Goal: Task Accomplishment & Management: Use online tool/utility

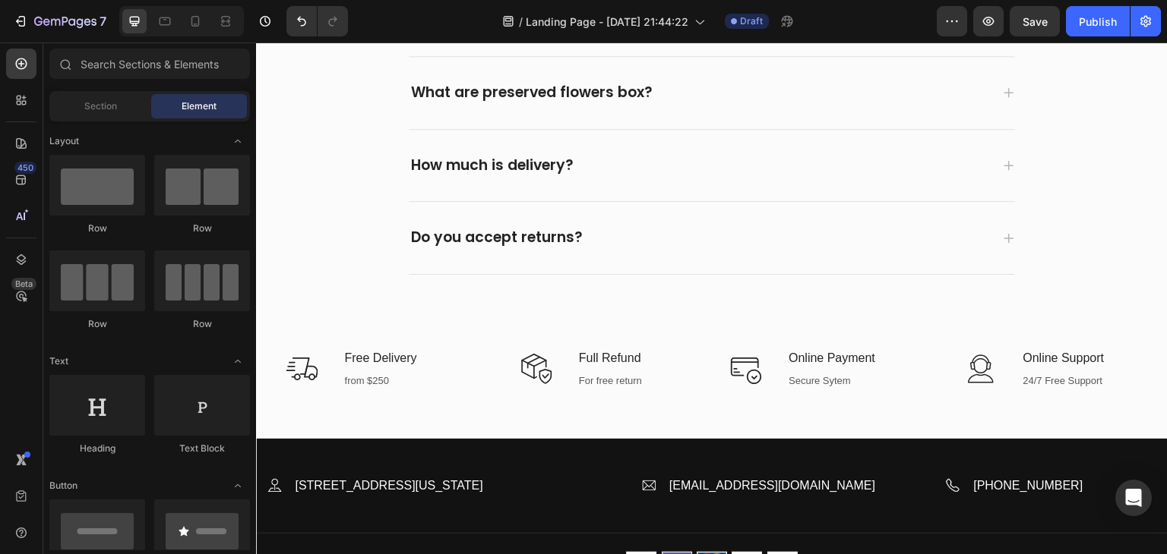
scroll to position [3332, 0]
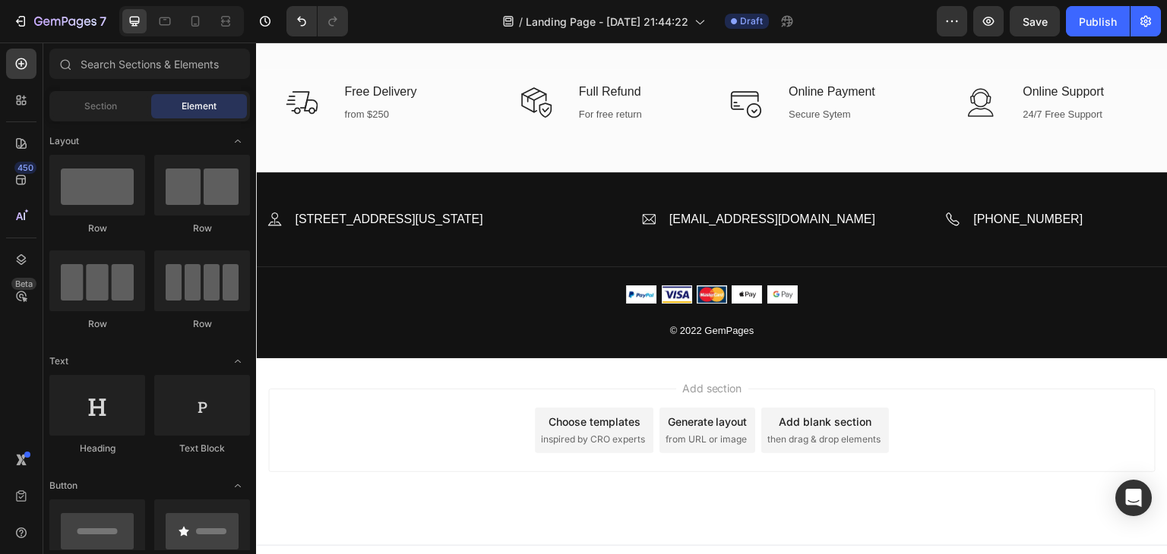
click at [585, 428] on div "Choose templates inspired by CRO experts" at bounding box center [594, 431] width 118 height 46
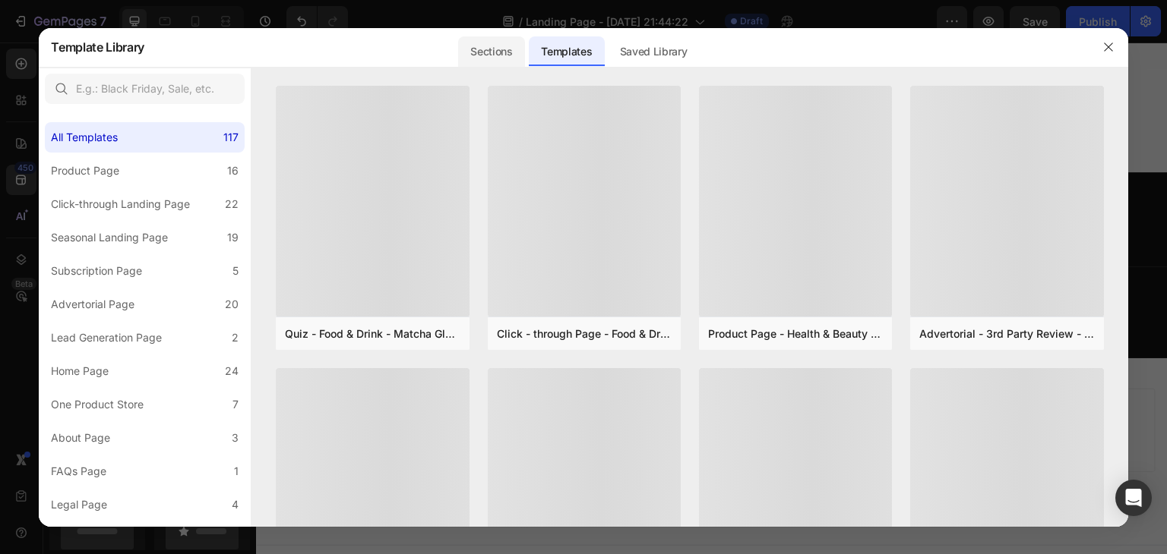
click at [489, 54] on div "Sections" at bounding box center [491, 51] width 66 height 30
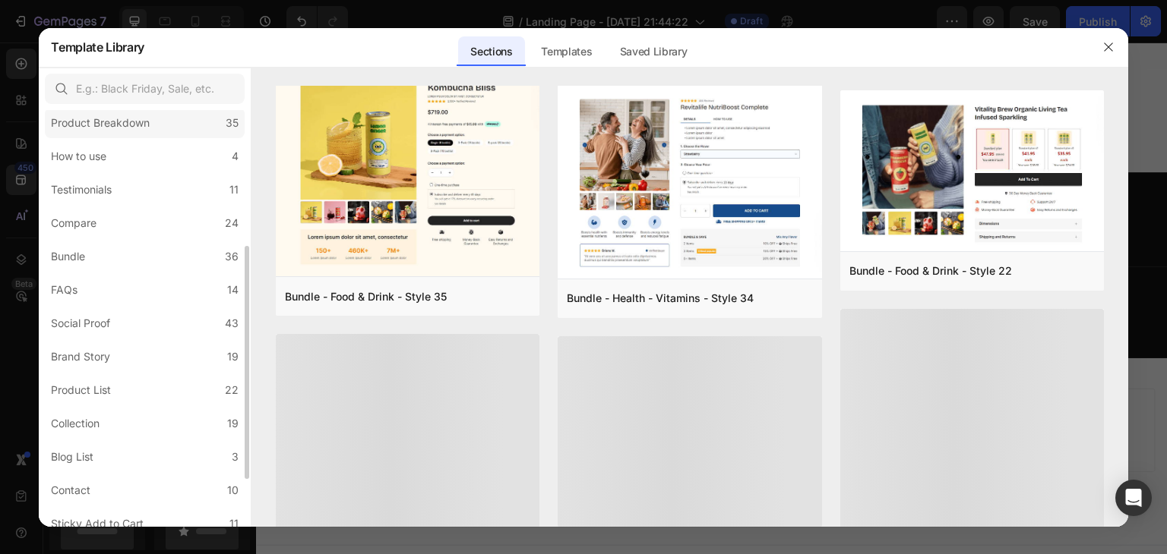
scroll to position [238, 0]
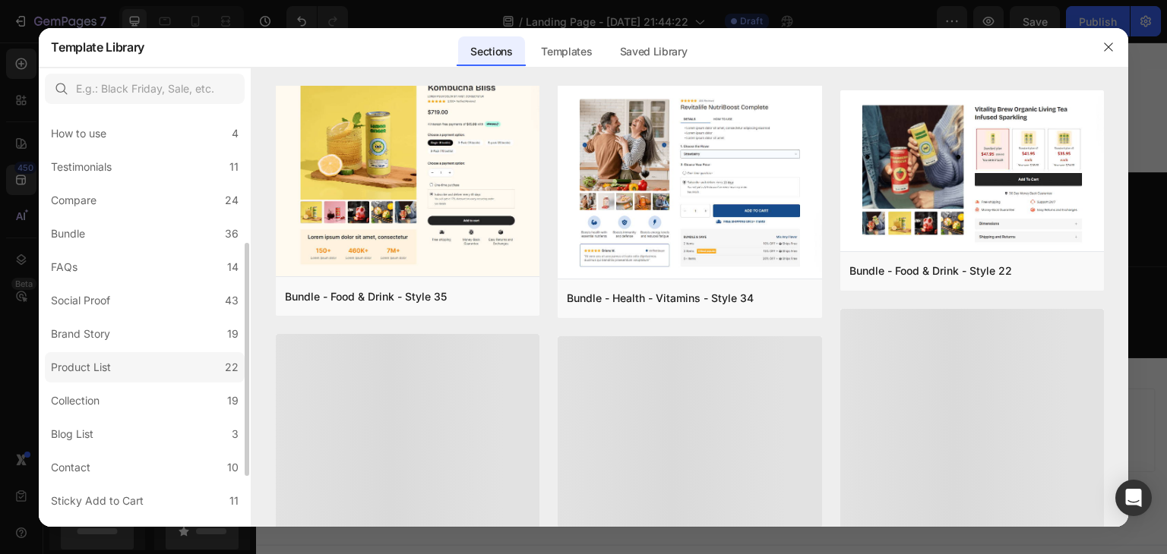
click at [94, 363] on div "Product List" at bounding box center [81, 368] width 60 height 18
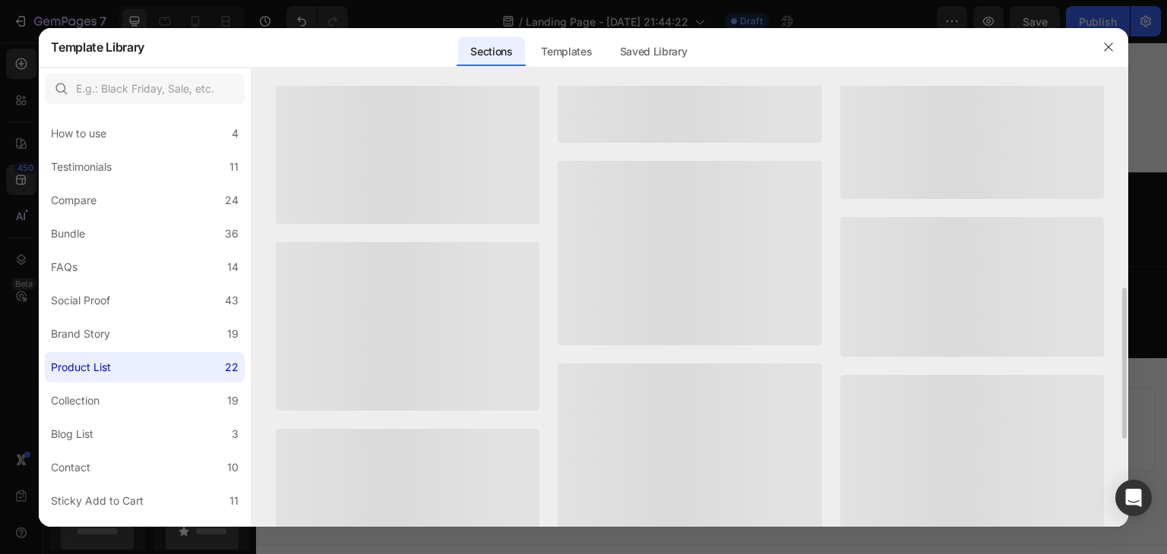
scroll to position [0, 0]
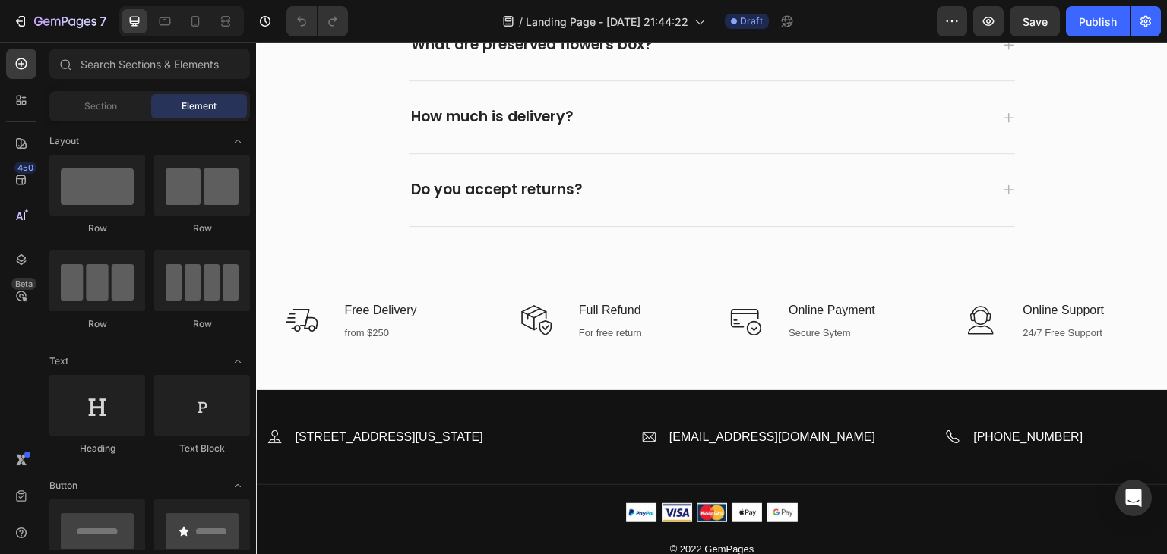
scroll to position [3716, 0]
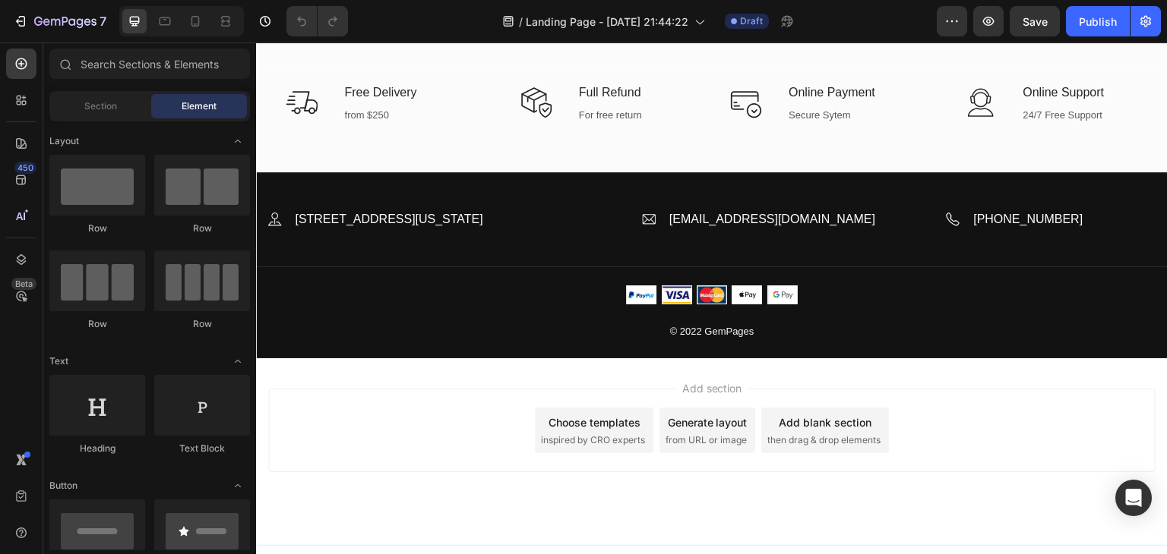
click at [570, 422] on div "Choose templates" at bounding box center [594, 423] width 92 height 16
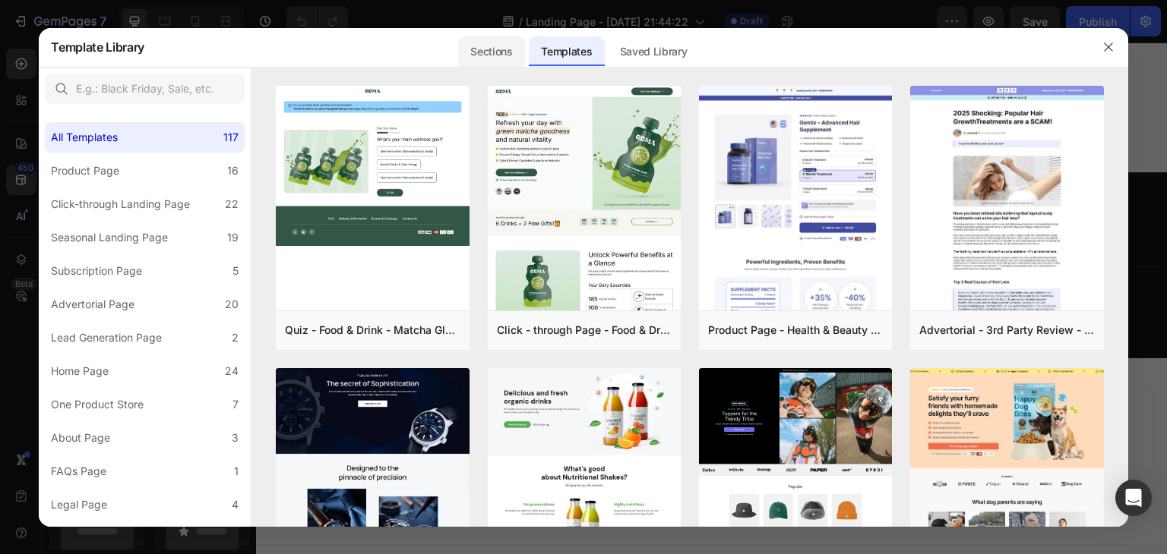
click at [507, 53] on div "Sections" at bounding box center [491, 51] width 66 height 30
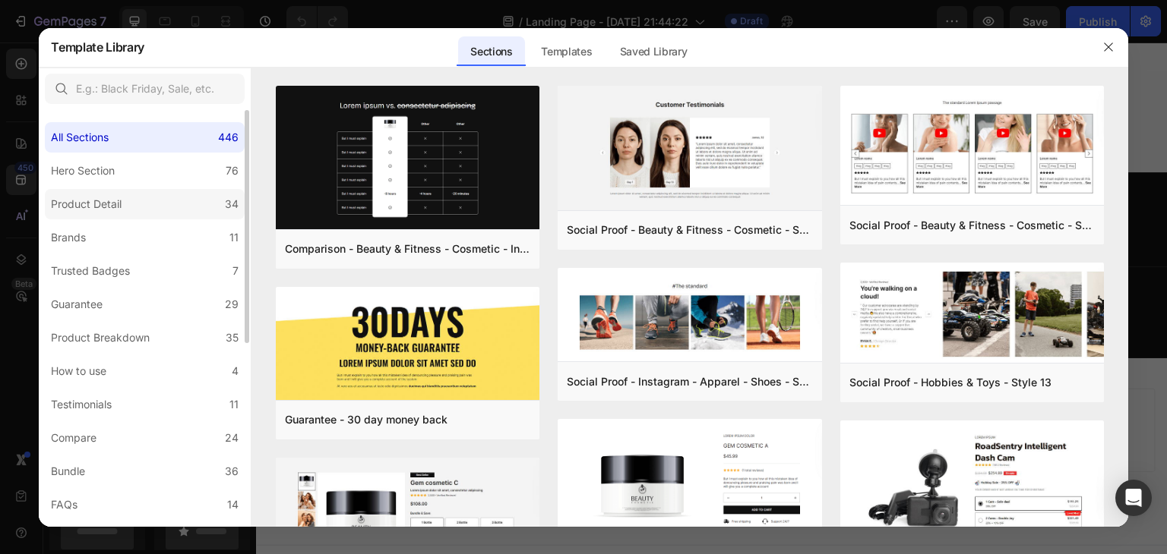
click at [125, 198] on div "Product Detail" at bounding box center [89, 204] width 77 height 18
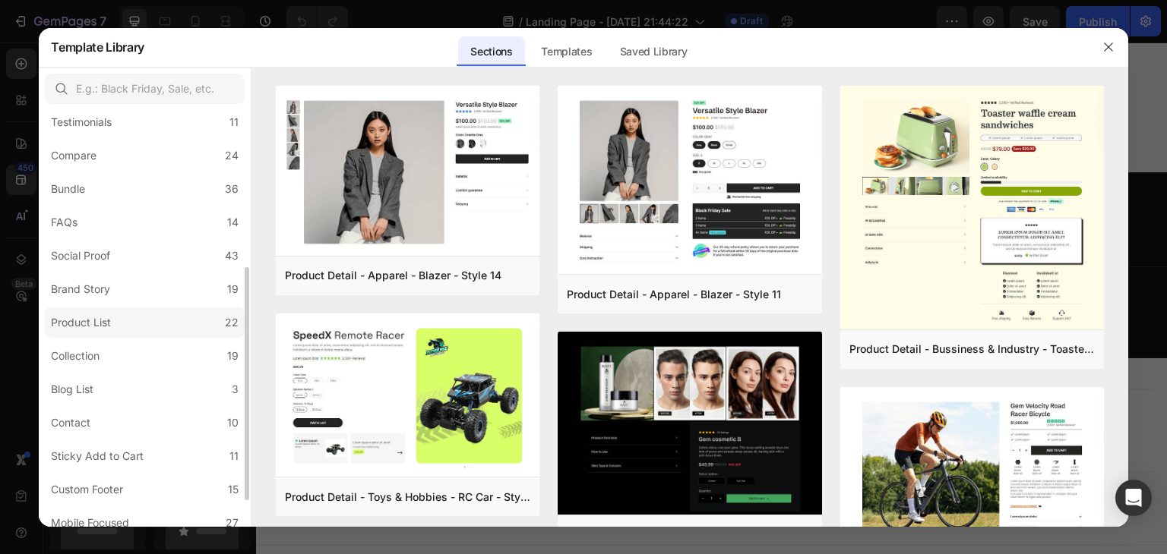
scroll to position [283, 0]
click at [108, 320] on div "Product List" at bounding box center [81, 322] width 60 height 18
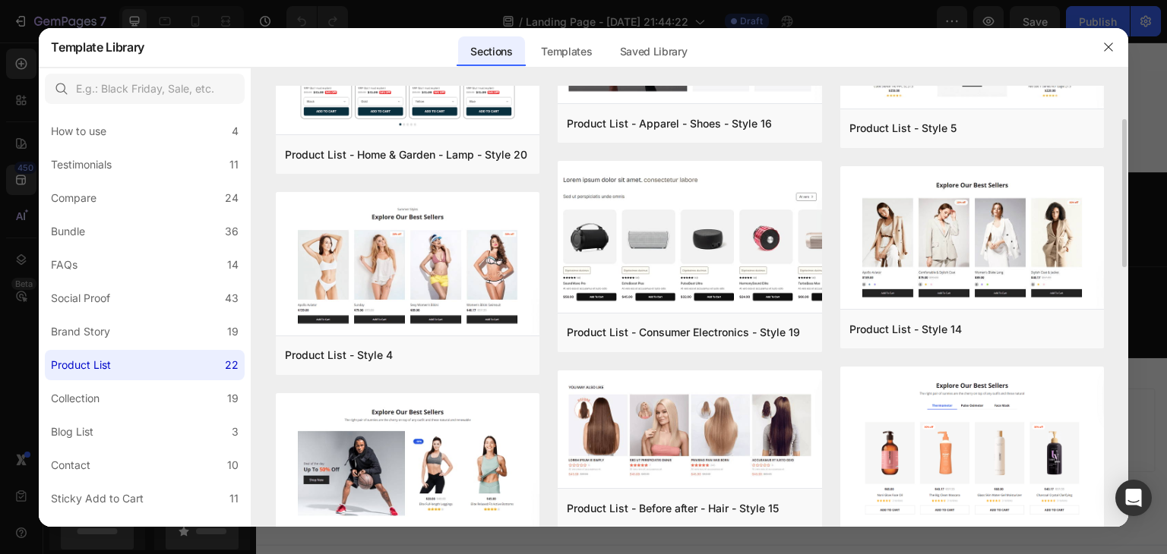
scroll to position [167, 0]
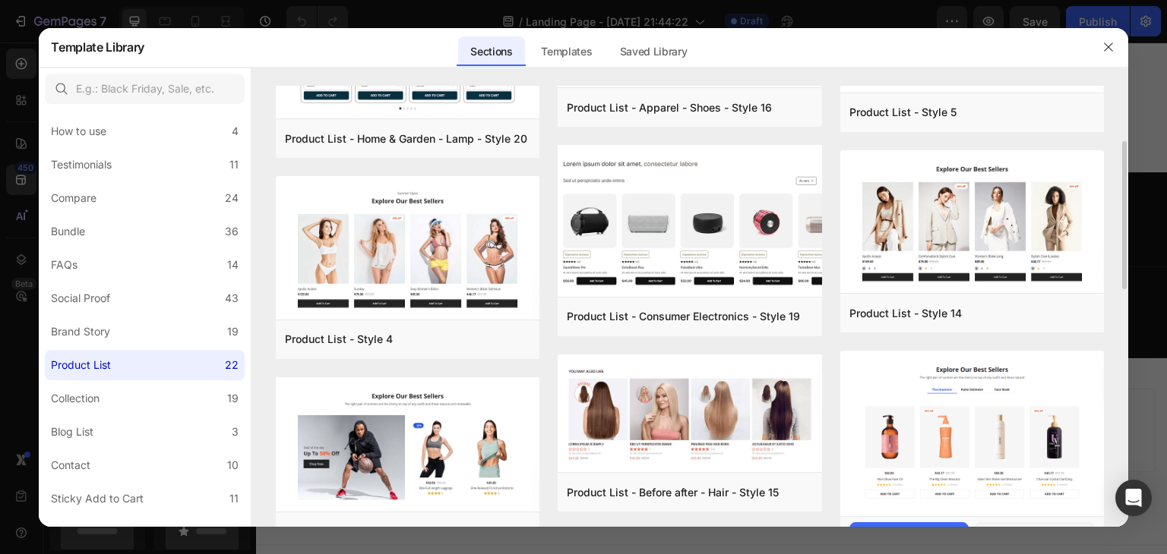
click at [973, 403] on img at bounding box center [972, 435] width 264 height 168
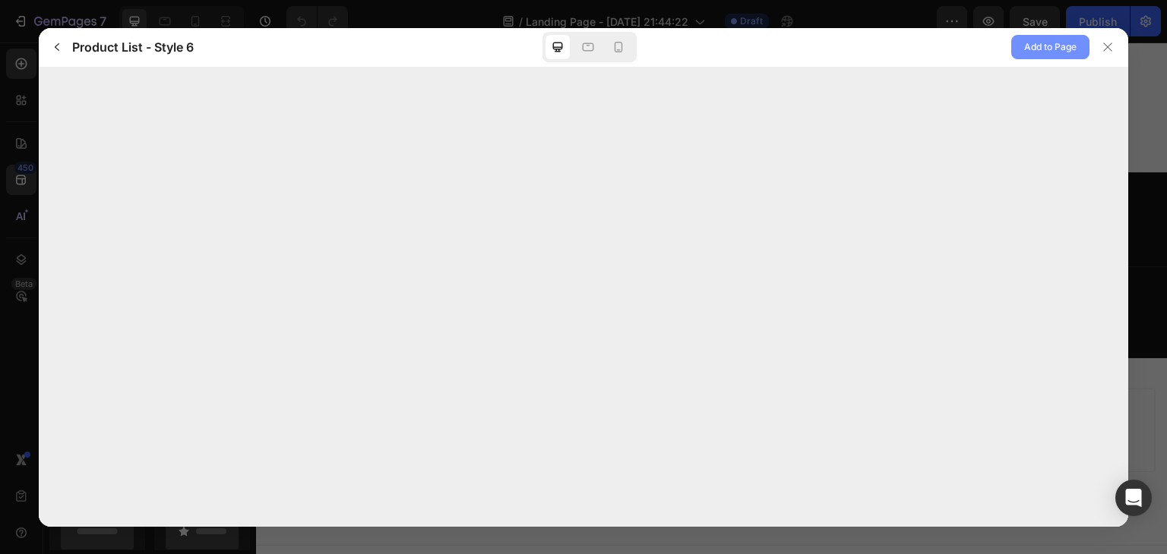
click at [1055, 43] on span "Add to Page" at bounding box center [1050, 47] width 52 height 18
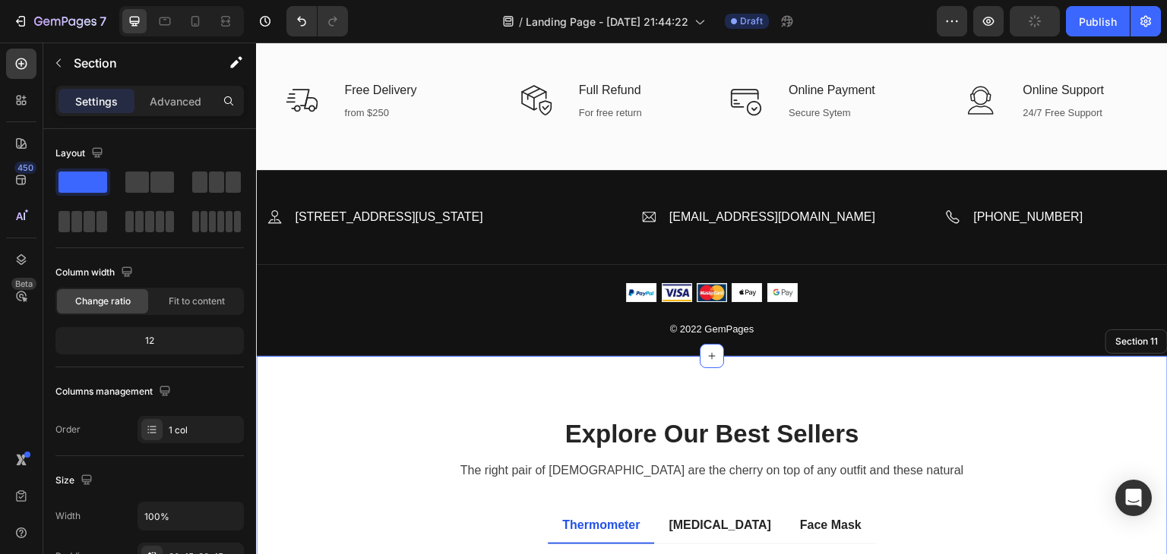
scroll to position [4029, 0]
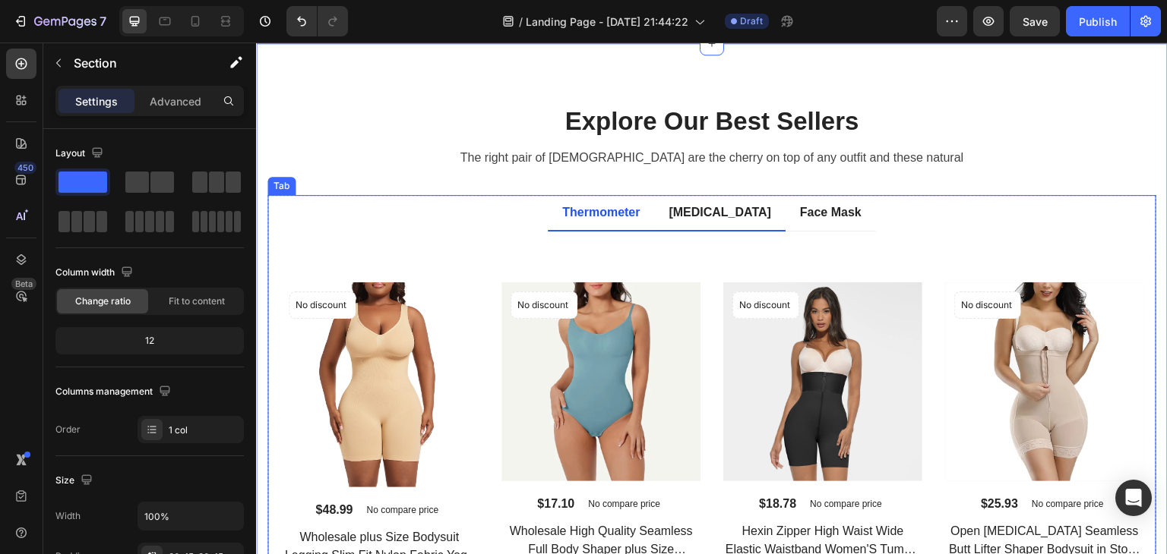
click at [715, 210] on div "[MEDICAL_DATA]" at bounding box center [719, 212] width 107 height 23
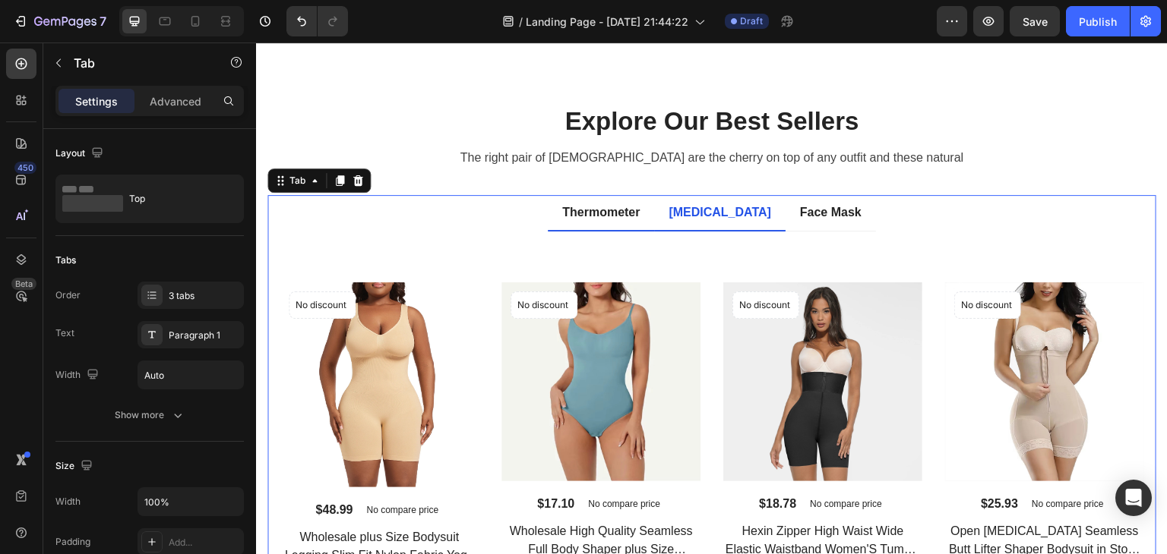
click at [627, 213] on div "Thermometer" at bounding box center [601, 212] width 82 height 23
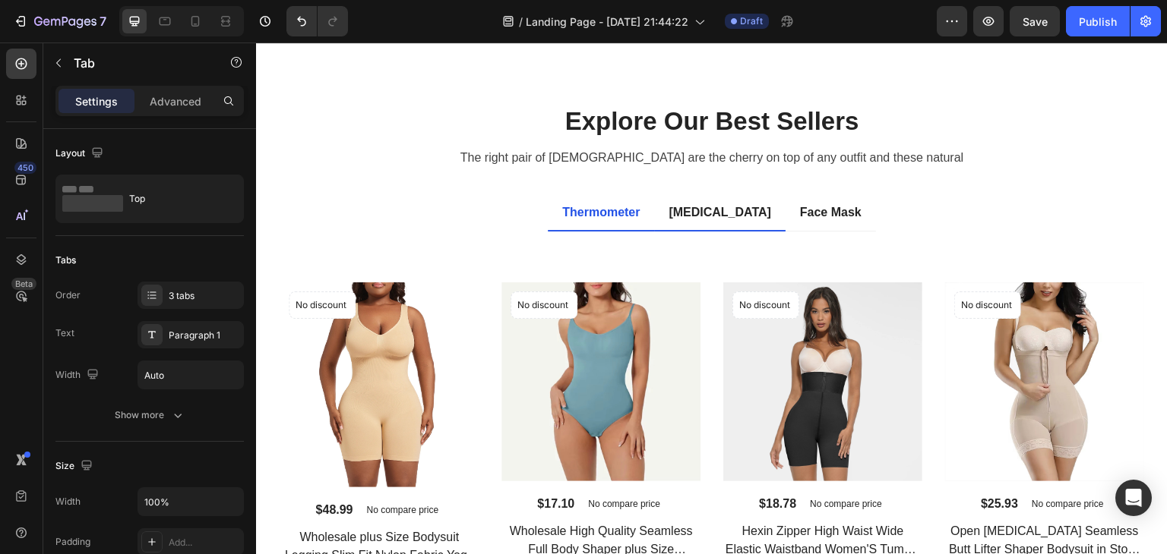
click at [709, 197] on li "[MEDICAL_DATA]" at bounding box center [719, 213] width 131 height 36
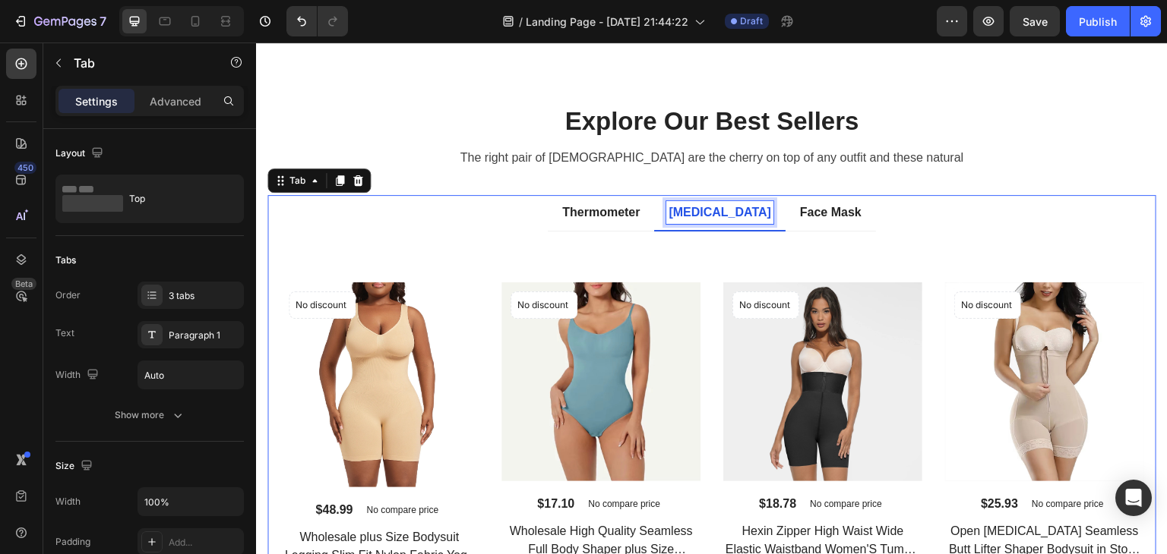
click at [705, 210] on p "[MEDICAL_DATA]" at bounding box center [719, 213] width 103 height 18
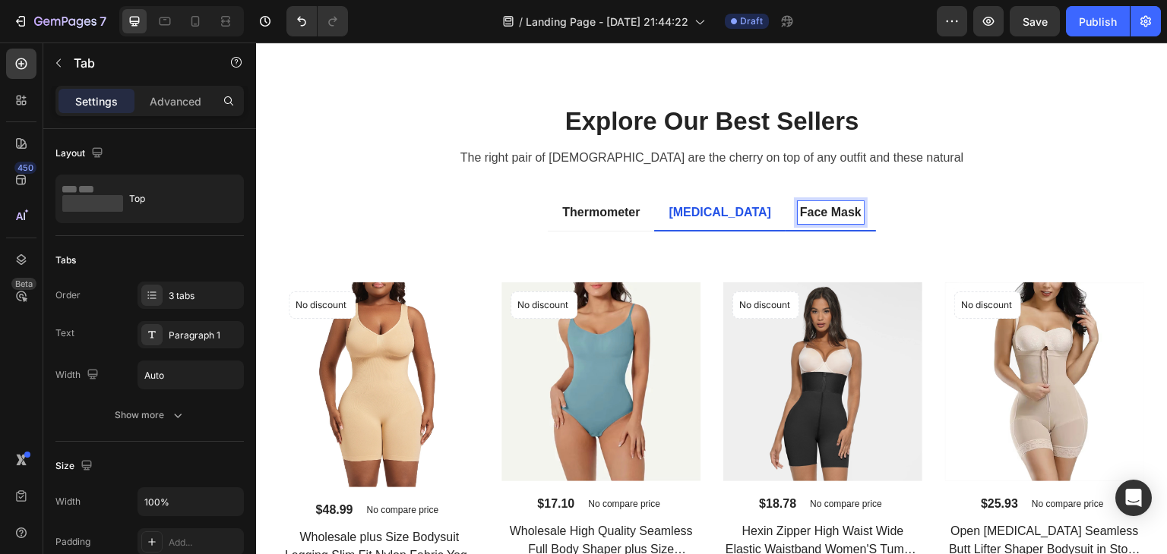
click at [800, 204] on p "Face Mask" at bounding box center [831, 213] width 62 height 18
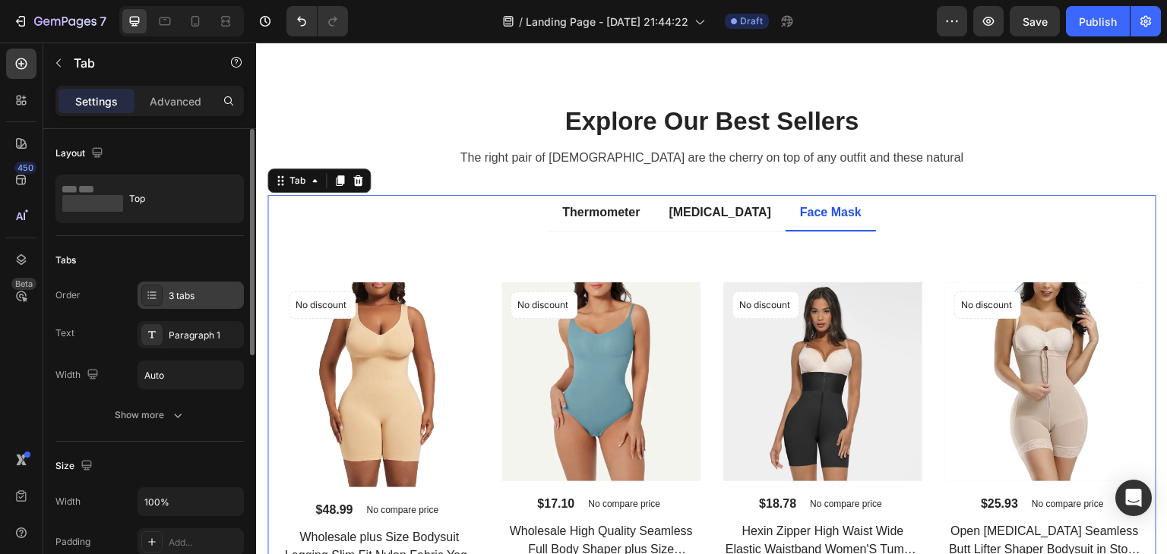
click at [179, 302] on div "3 tabs" at bounding box center [204, 296] width 71 height 14
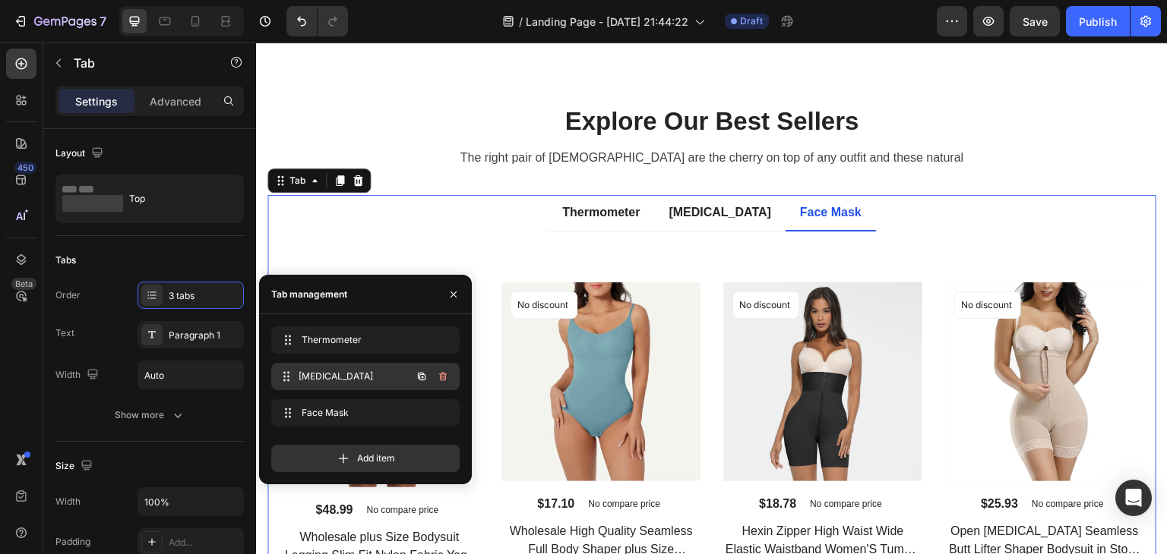
click at [317, 381] on span "[MEDICAL_DATA]" at bounding box center [354, 377] width 112 height 14
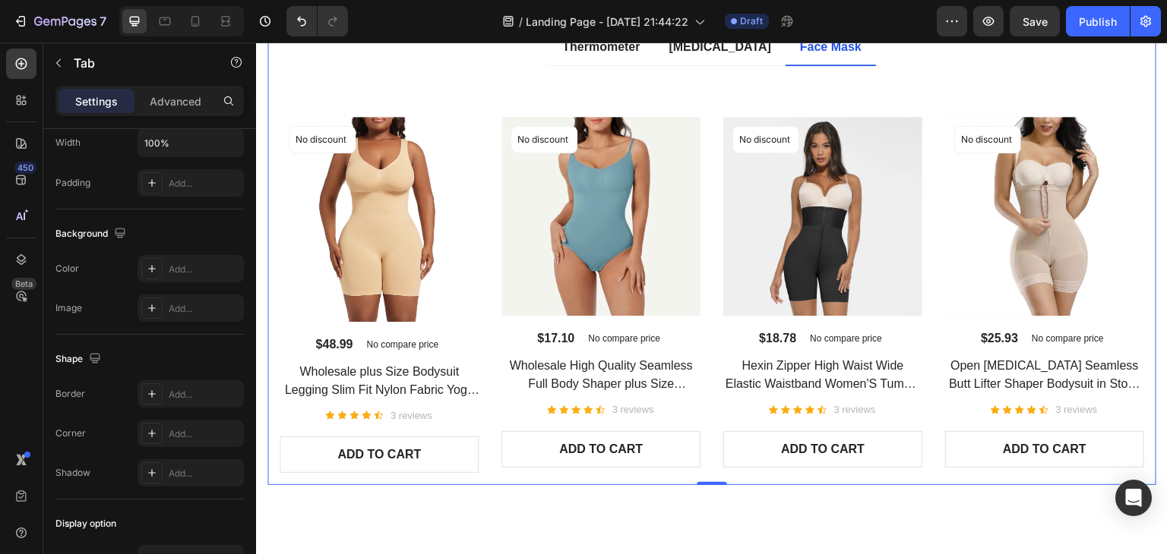
scroll to position [3932, 0]
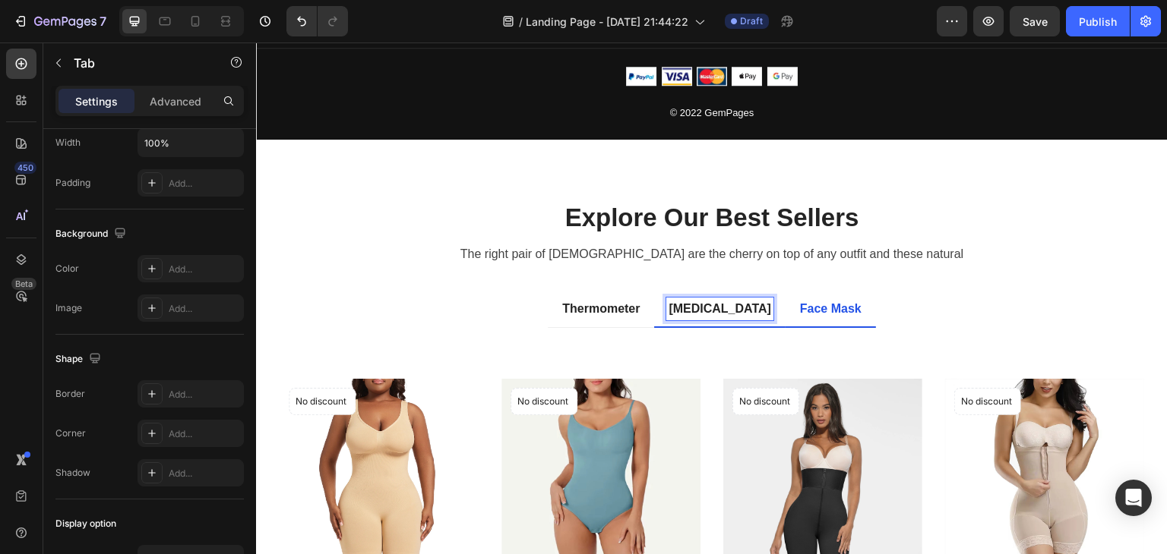
click at [720, 311] on p "[MEDICAL_DATA]" at bounding box center [719, 309] width 103 height 18
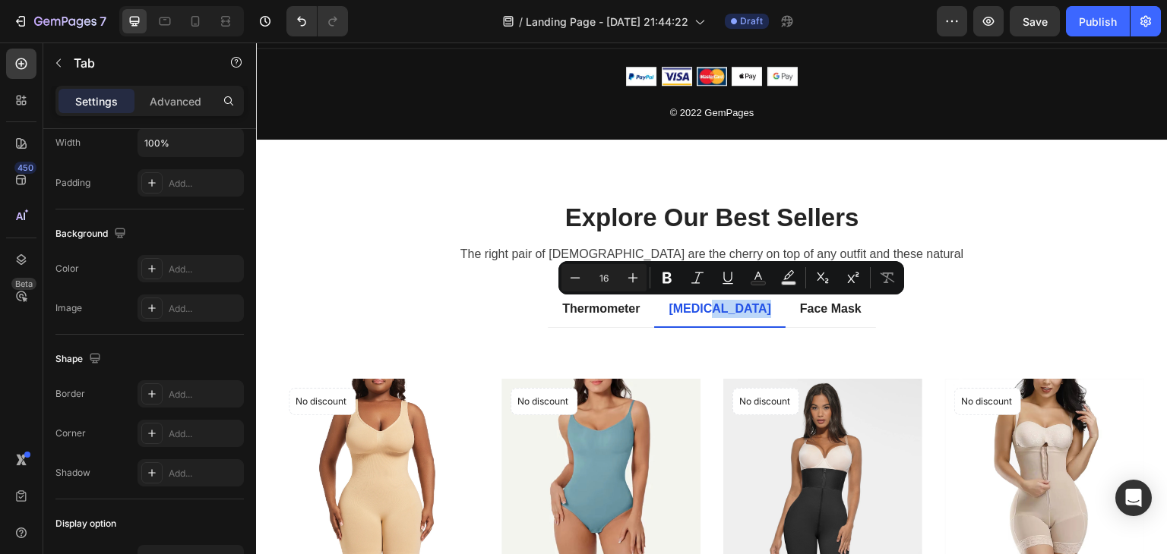
click at [680, 307] on p "[MEDICAL_DATA]" at bounding box center [719, 309] width 103 height 18
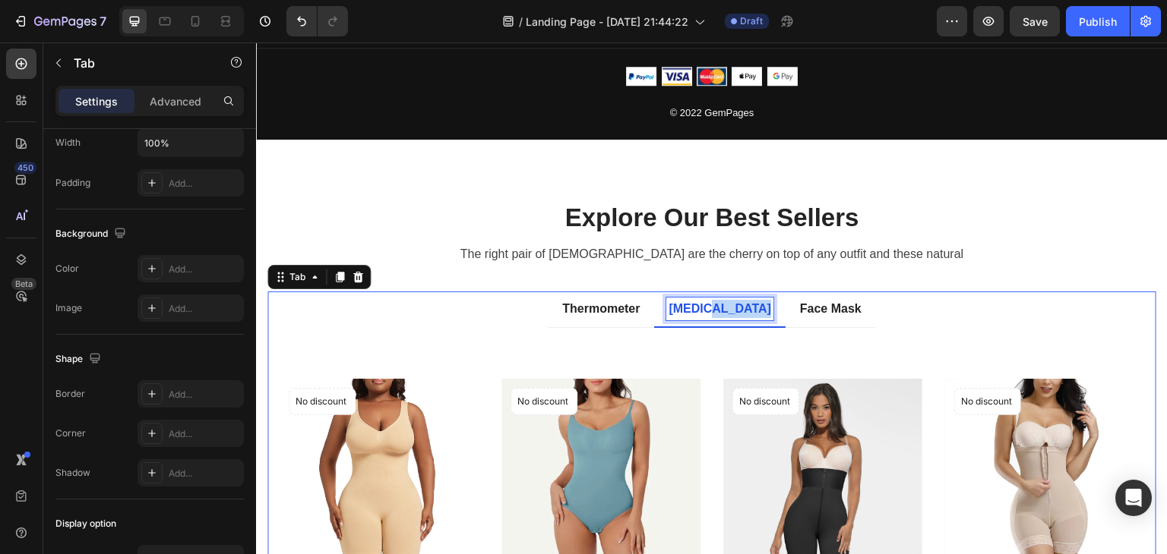
scroll to position [0, 0]
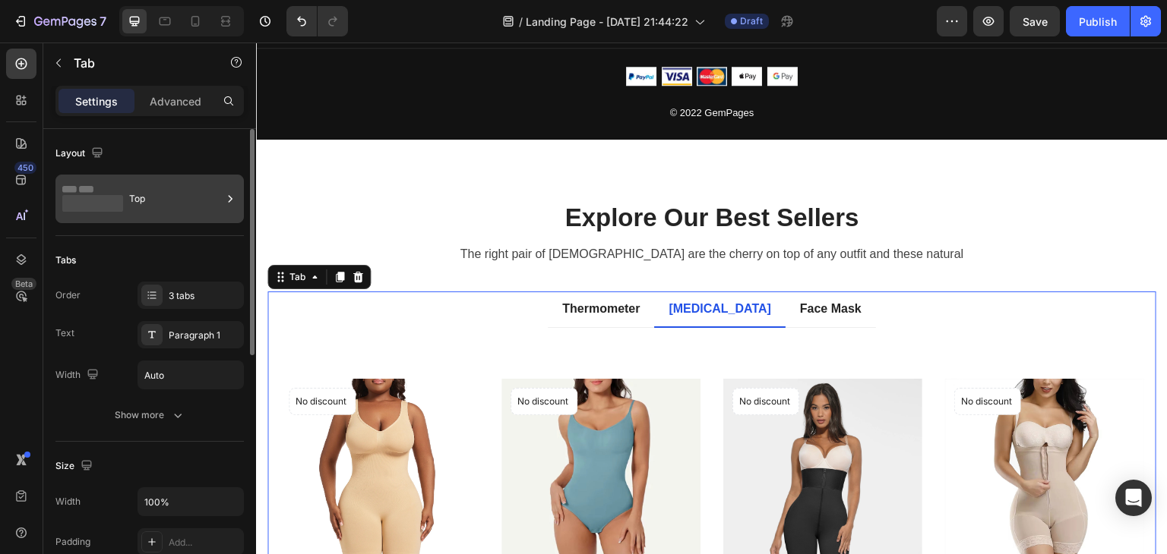
click at [113, 197] on rect at bounding box center [92, 203] width 61 height 17
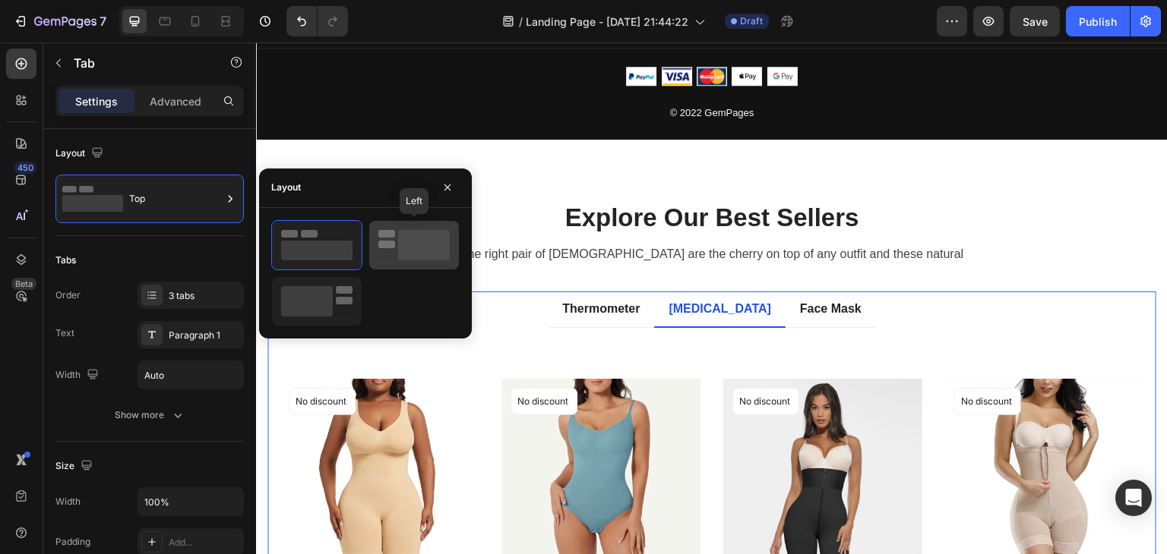
click at [387, 245] on rect at bounding box center [386, 245] width 17 height 8
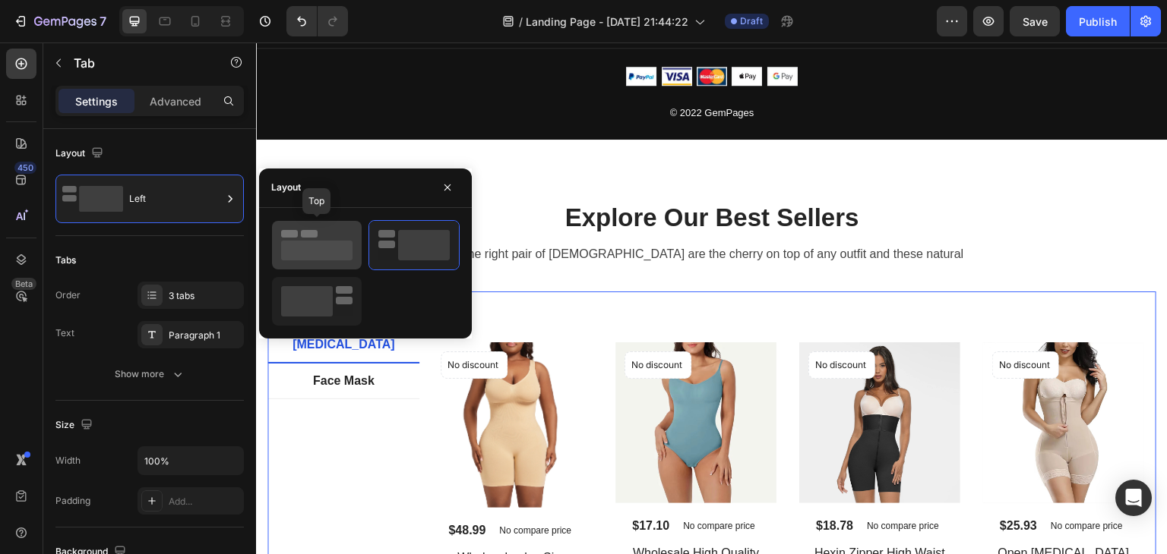
click at [300, 250] on rect at bounding box center [316, 251] width 71 height 20
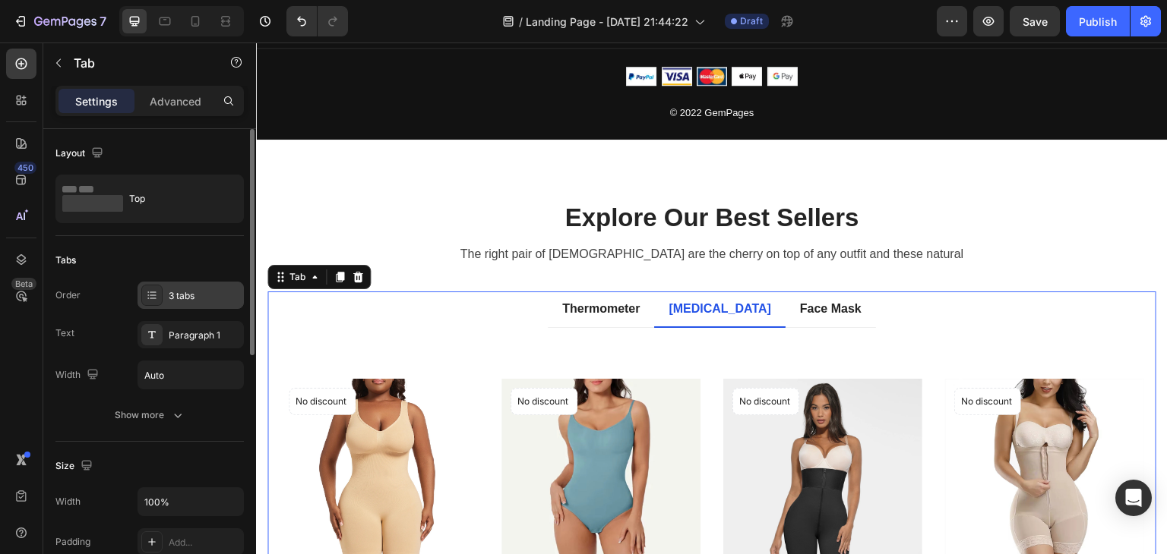
click at [177, 295] on div "3 tabs" at bounding box center [204, 296] width 71 height 14
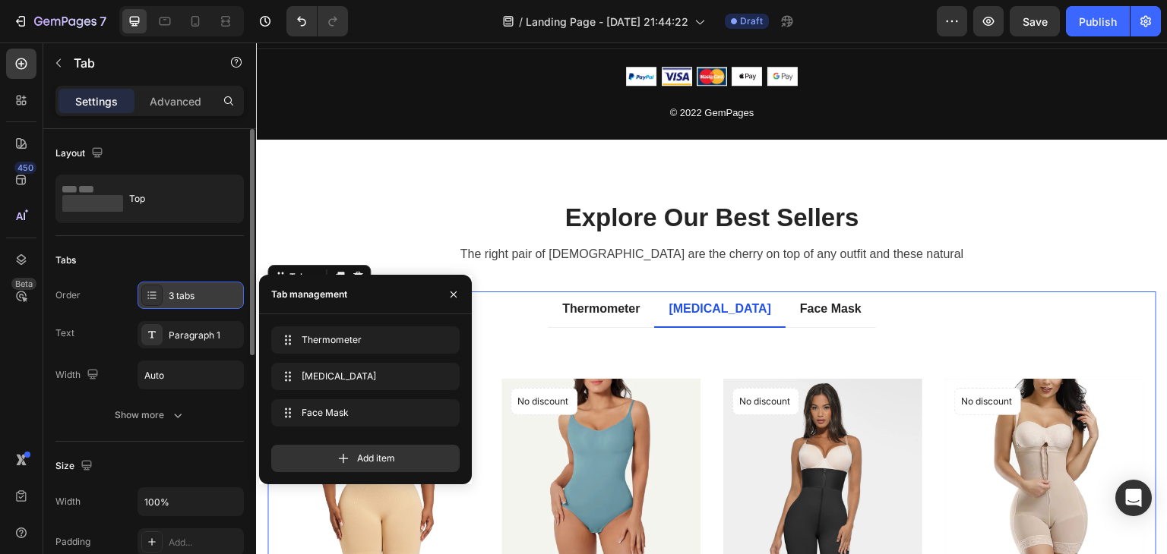
click at [177, 295] on div "3 tabs" at bounding box center [204, 296] width 71 height 14
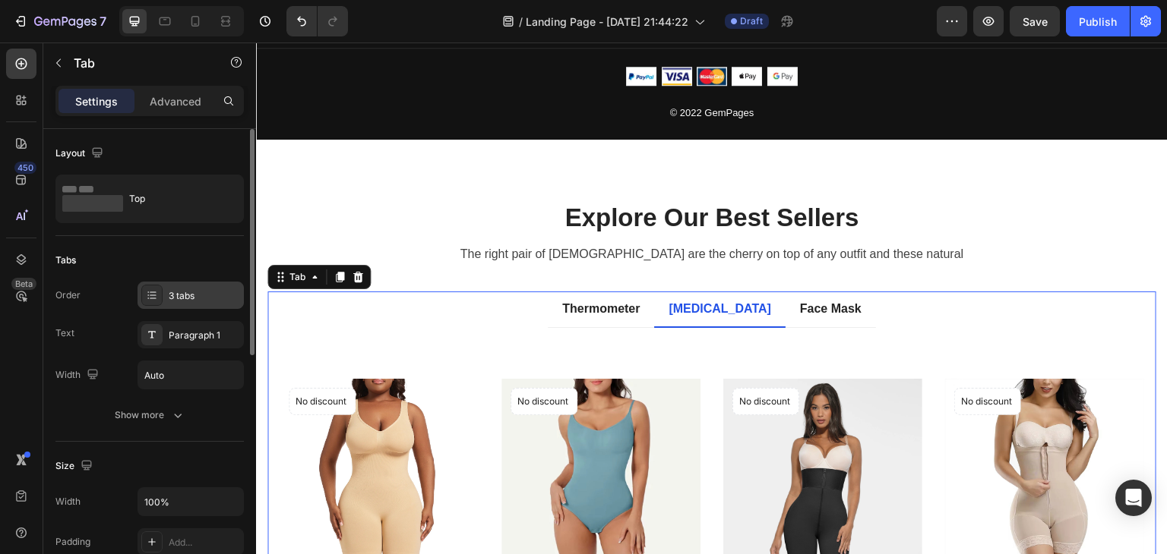
click at [177, 295] on div "3 tabs" at bounding box center [204, 296] width 71 height 14
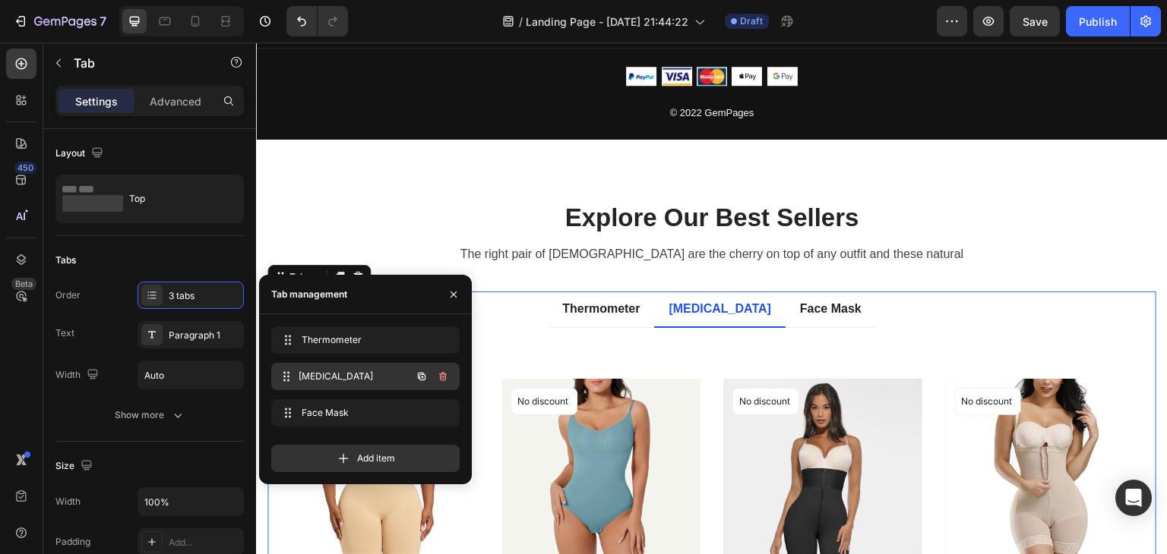
click at [299, 378] on div "[MEDICAL_DATA] [MEDICAL_DATA]" at bounding box center [344, 376] width 134 height 21
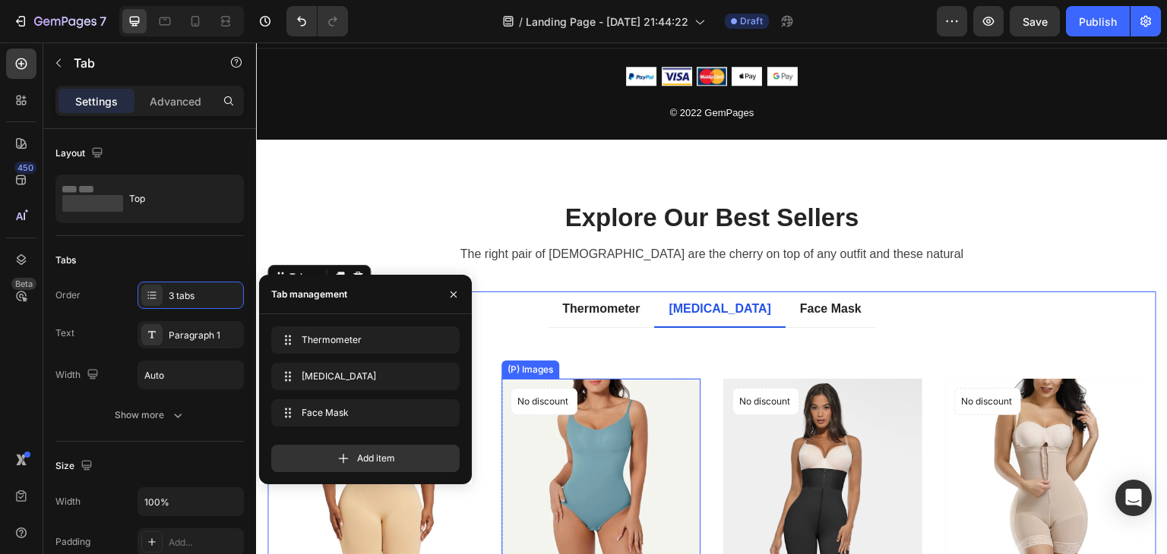
click at [479, 381] on img at bounding box center [379, 481] width 199 height 205
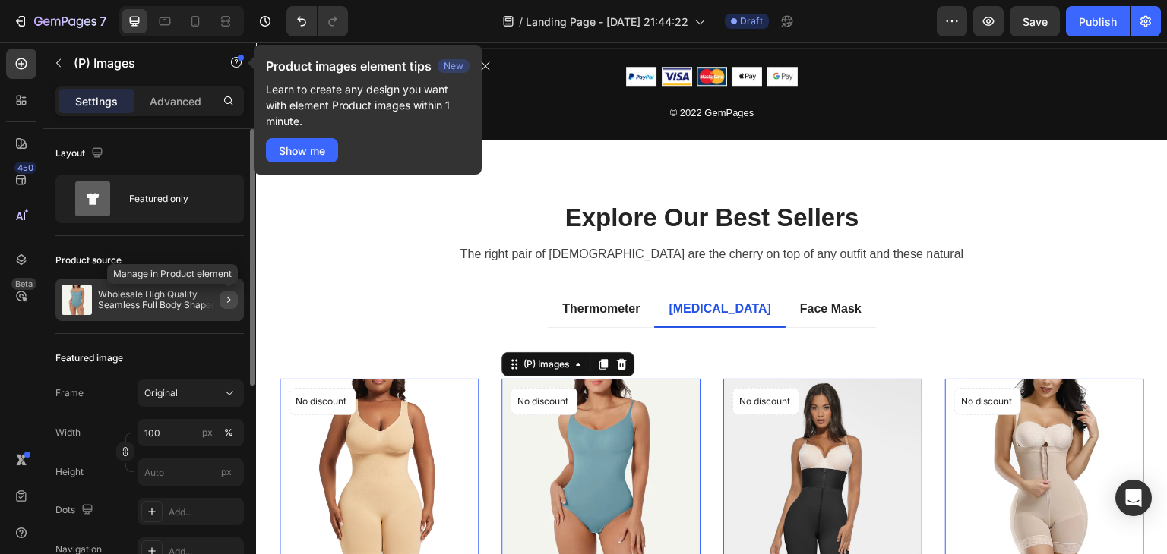
click at [226, 302] on icon "button" at bounding box center [229, 300] width 12 height 12
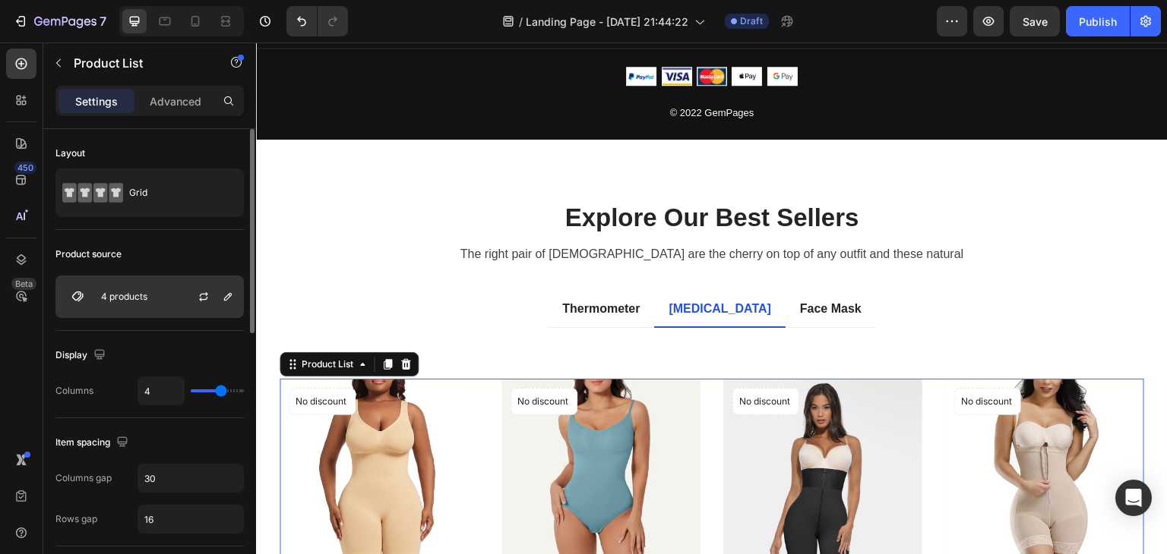
click at [144, 298] on p "4 products" at bounding box center [124, 297] width 46 height 11
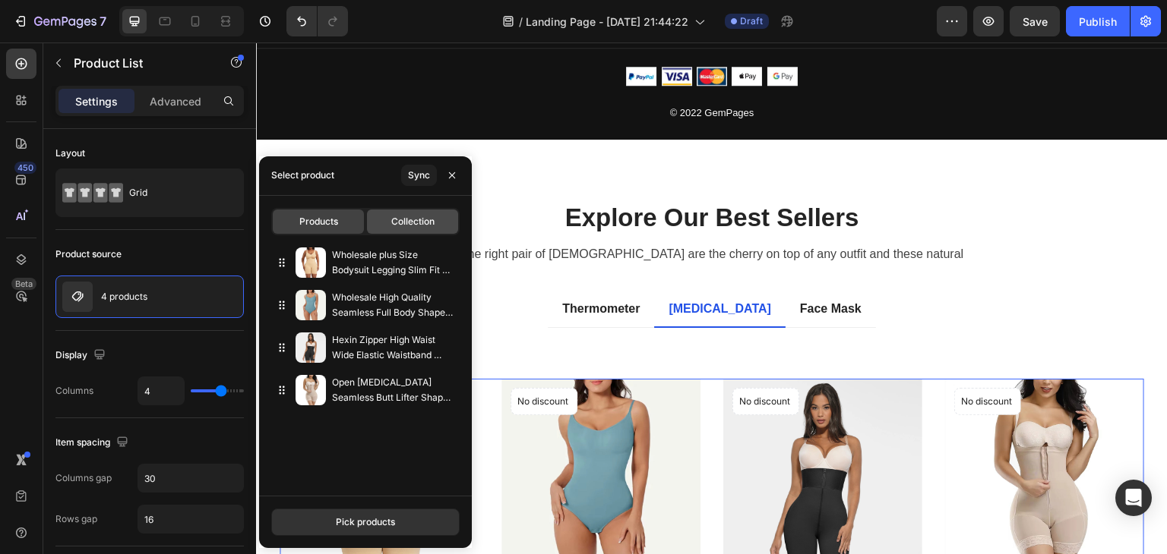
click at [404, 212] on div "Collection" at bounding box center [412, 222] width 91 height 24
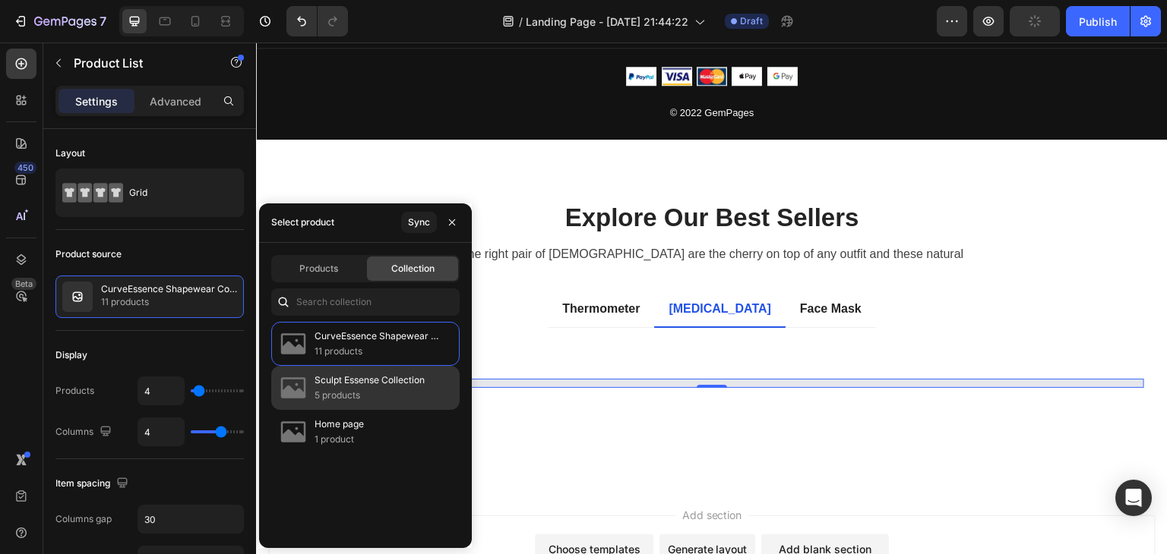
click at [331, 391] on p "5 products" at bounding box center [369, 395] width 110 height 15
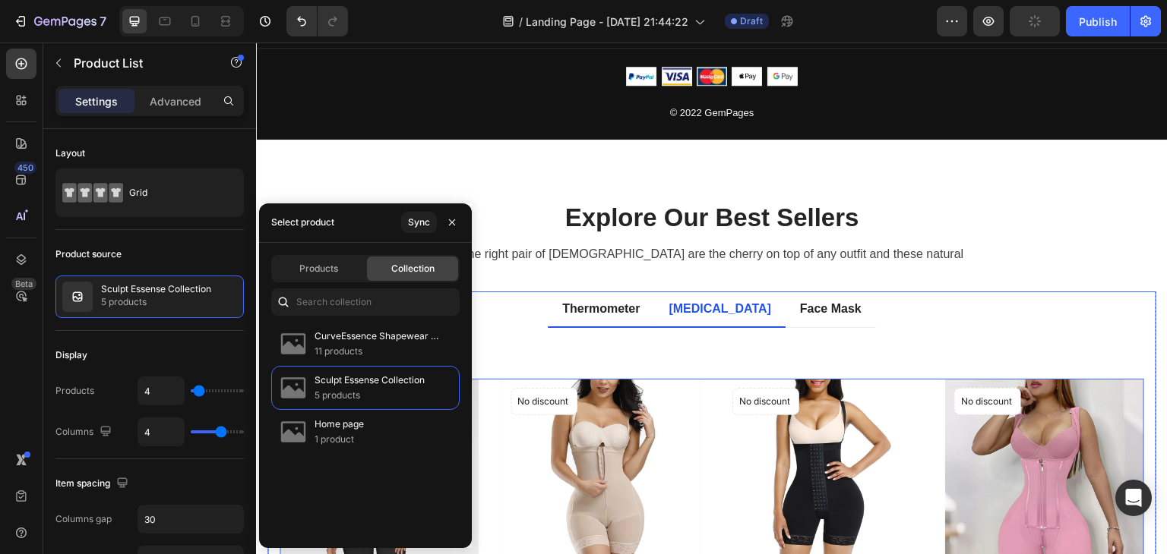
click at [620, 307] on p "Thermometer" at bounding box center [600, 309] width 77 height 18
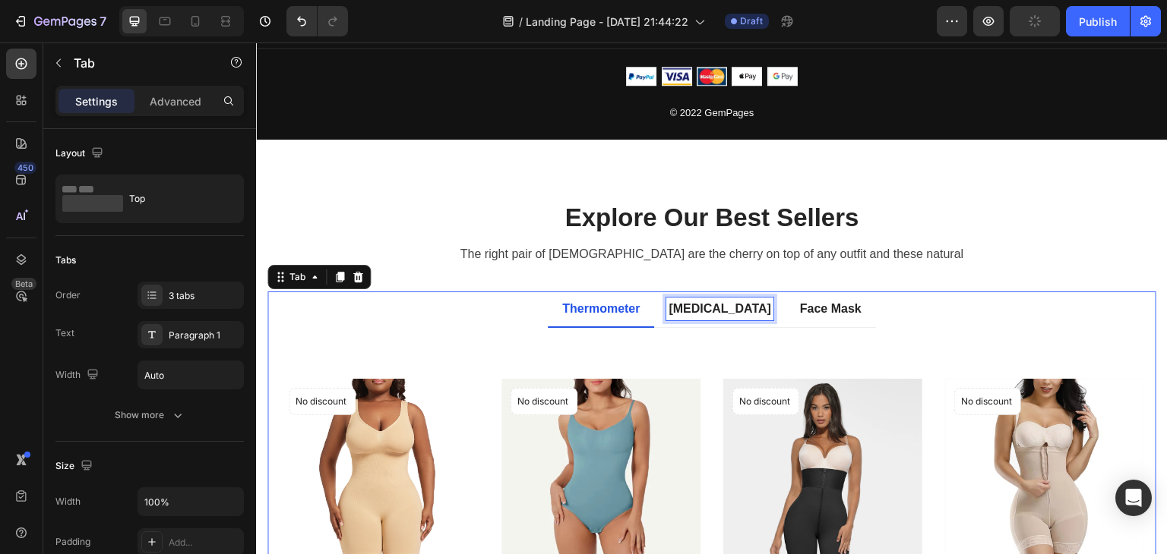
click at [684, 306] on p "[MEDICAL_DATA]" at bounding box center [719, 309] width 103 height 18
click at [714, 336] on div "Title Line No discount Not be displayed when published Product Badge (P) Images…" at bounding box center [711, 556] width 889 height 456
click at [854, 336] on div "Title Line No discount Not be displayed when published Product Badge (P) Images…" at bounding box center [711, 556] width 889 height 456
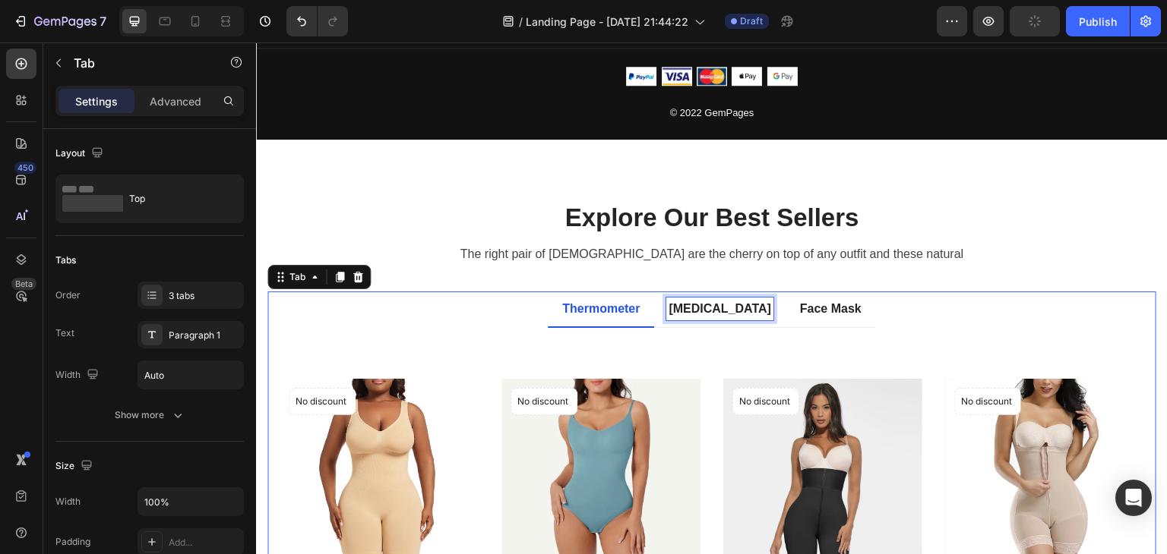
click at [854, 336] on div "Title Line No discount Not be displayed when published Product Badge (P) Images…" at bounding box center [711, 556] width 889 height 456
click at [829, 302] on p "Face Mask" at bounding box center [831, 309] width 62 height 18
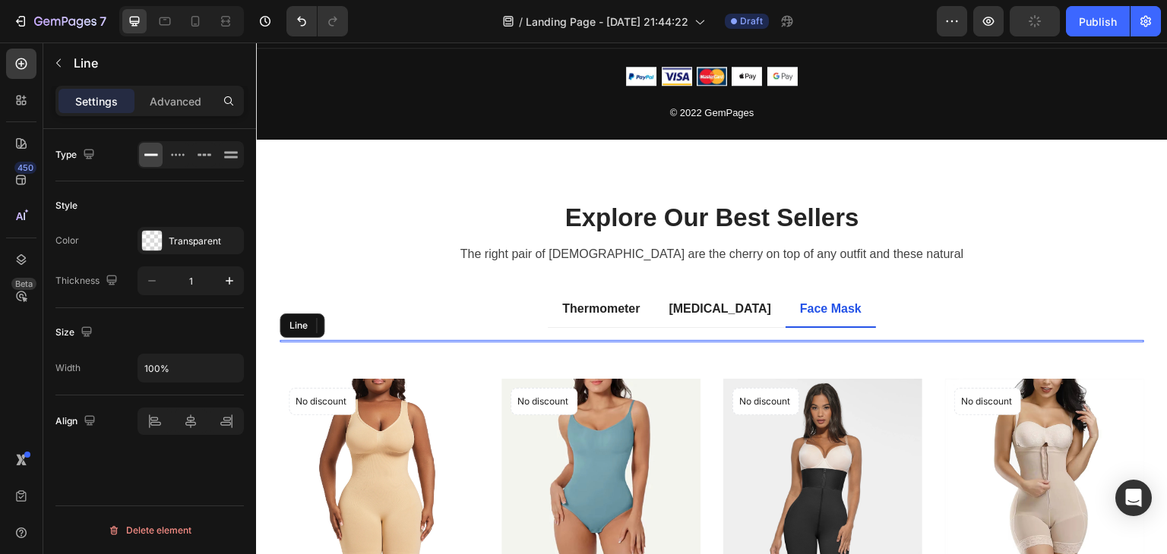
click at [573, 340] on div at bounding box center [712, 341] width 864 height 2
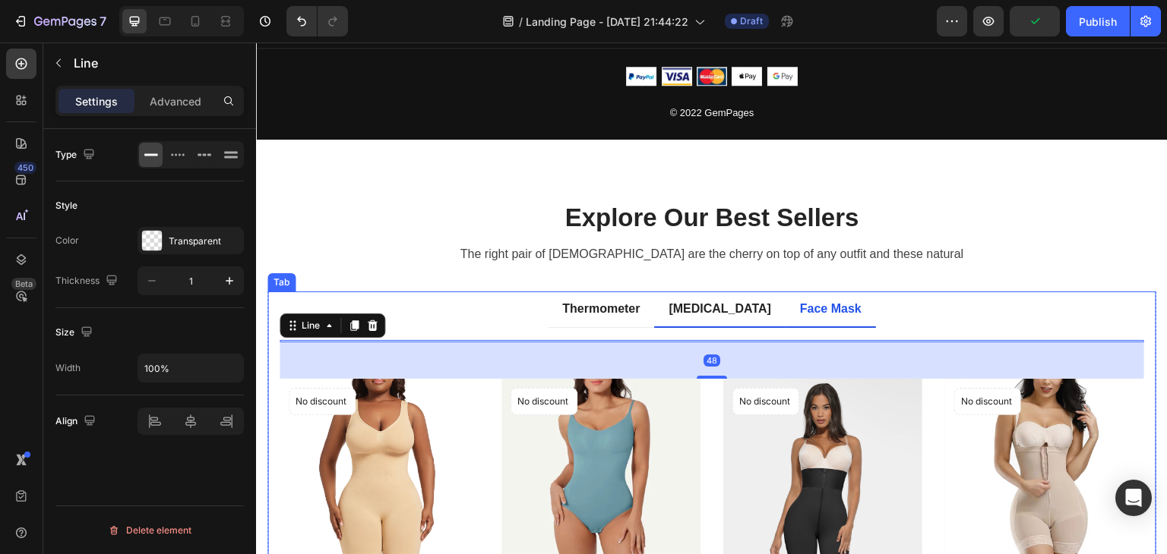
click at [706, 314] on p "[MEDICAL_DATA]" at bounding box center [719, 309] width 103 height 18
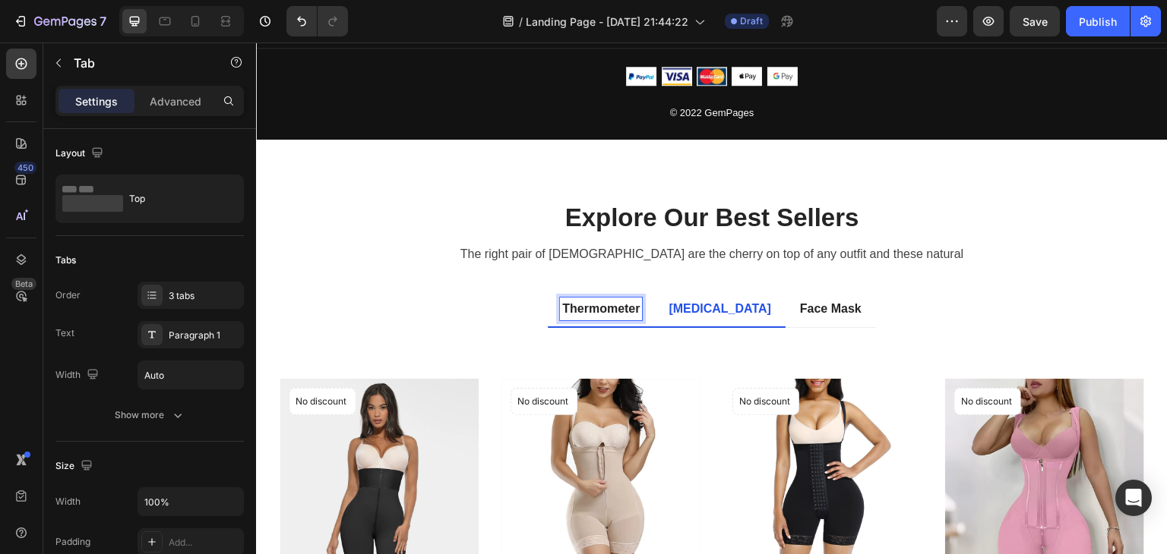
click at [605, 308] on p "Thermometer" at bounding box center [600, 309] width 77 height 18
